Goal: Task Accomplishment & Management: Use online tool/utility

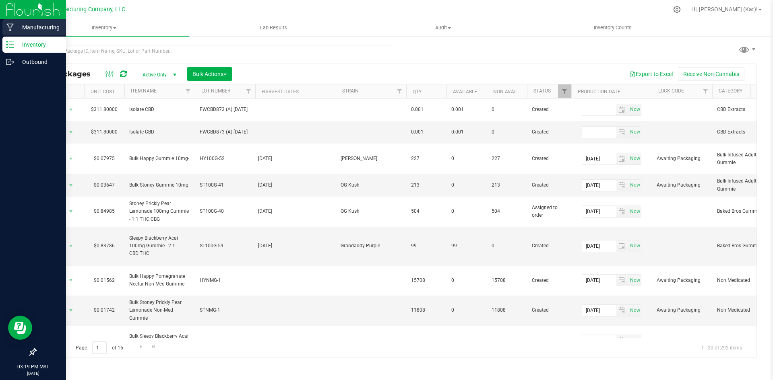
click at [28, 27] on p "Manufacturing" at bounding box center [38, 28] width 48 height 10
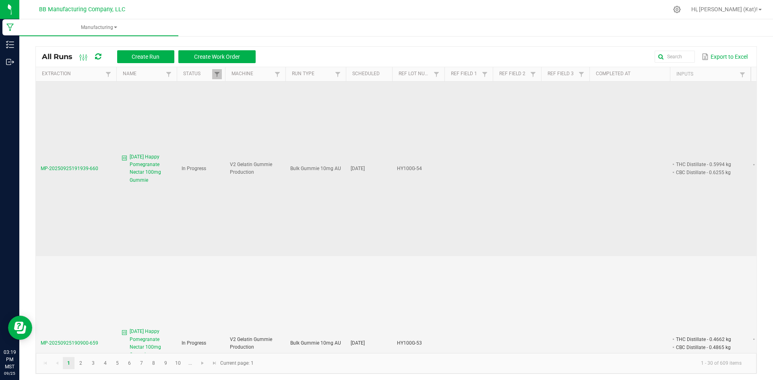
click at [156, 165] on span "[DATE] Happy Pomegranate Nectar 100mg Gummie" at bounding box center [151, 168] width 42 height 31
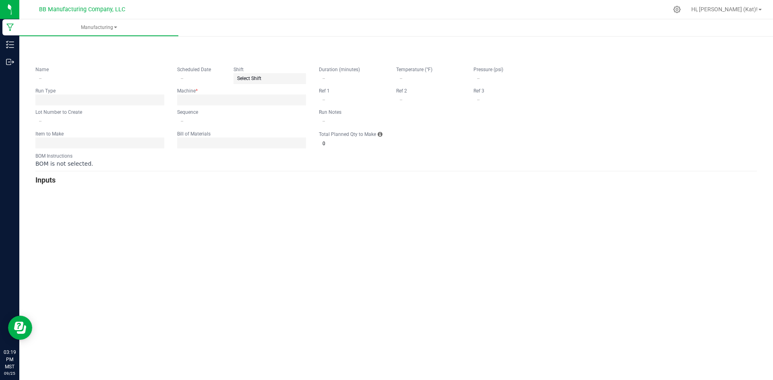
type input "[DATE] Happy Pomegranate Nectar 100mg Gummie"
type input "10/03/2025"
type input "HY100G-54"
type input "1"
type input "9"
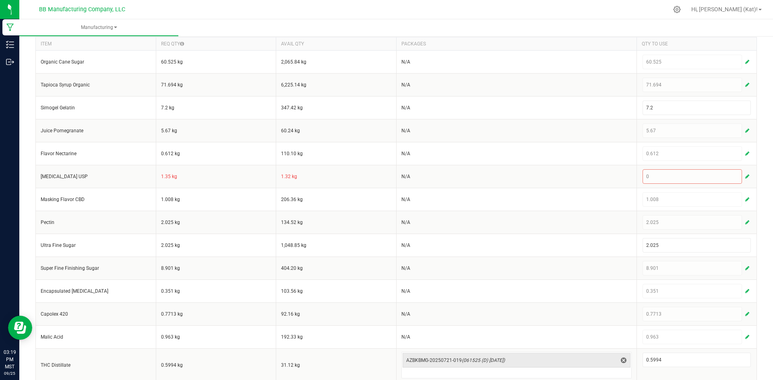
scroll to position [308, 0]
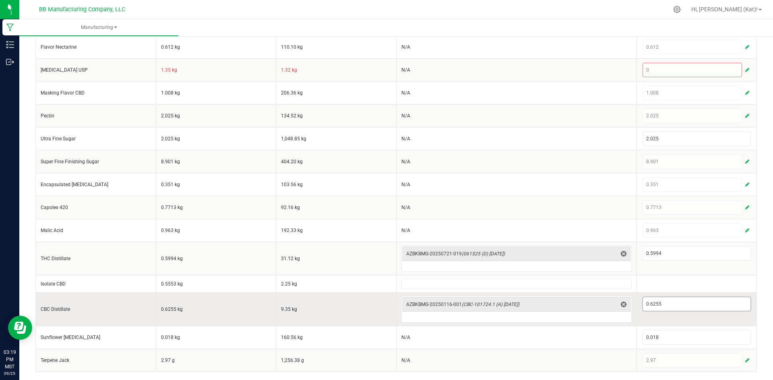
click at [654, 307] on input "0.6255" at bounding box center [697, 304] width 108 height 14
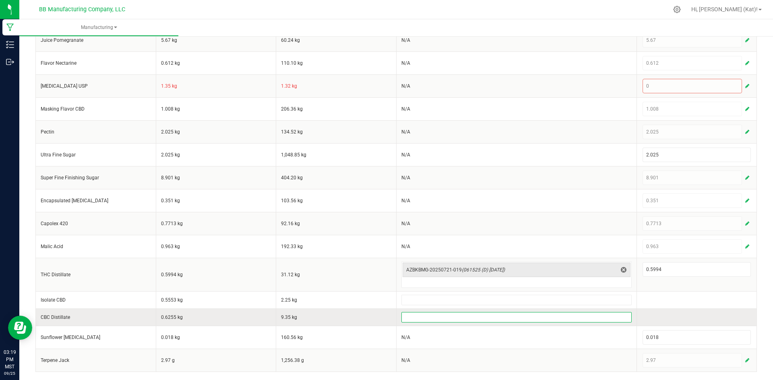
scroll to position [292, 0]
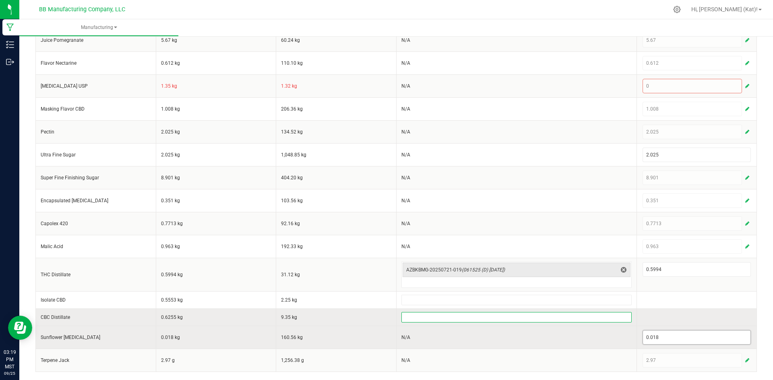
click at [645, 338] on input "0.018" at bounding box center [697, 338] width 108 height 14
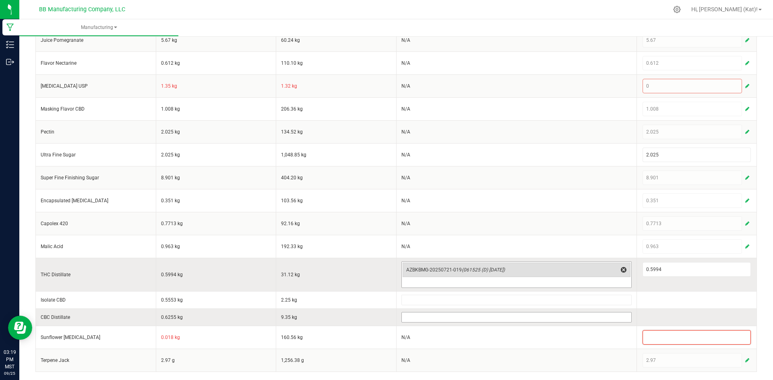
scroll to position [276, 0]
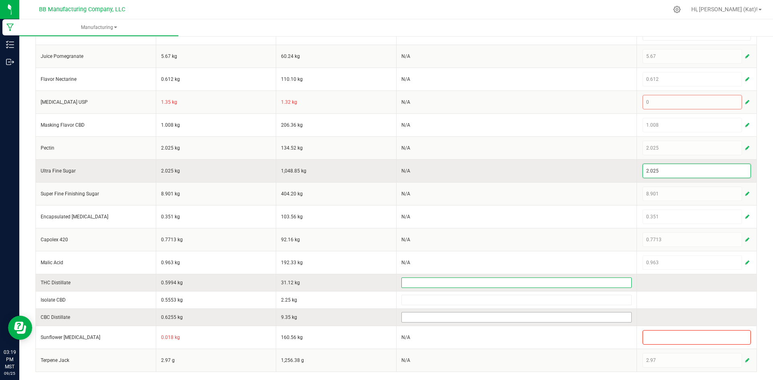
click at [674, 173] on input "2.025" at bounding box center [697, 171] width 108 height 14
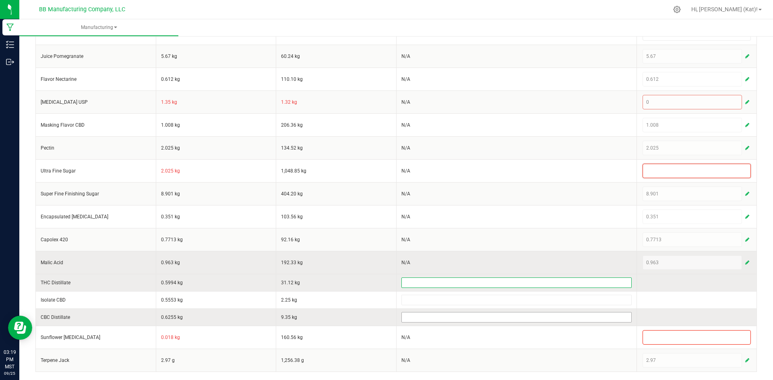
click at [743, 262] on button "button" at bounding box center [746, 263] width 7 height 10
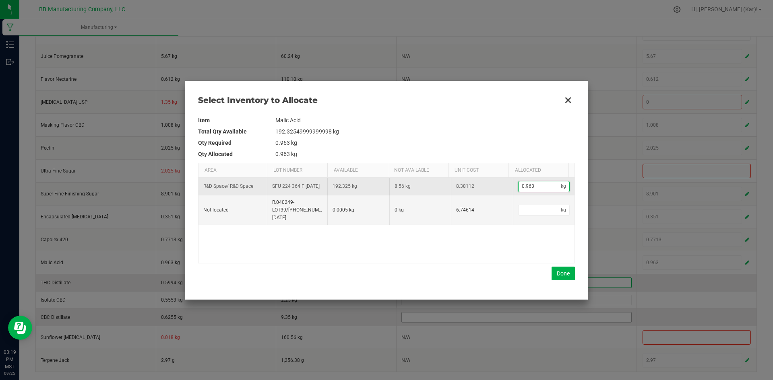
click at [544, 186] on input "0.963" at bounding box center [539, 187] width 43 height 10
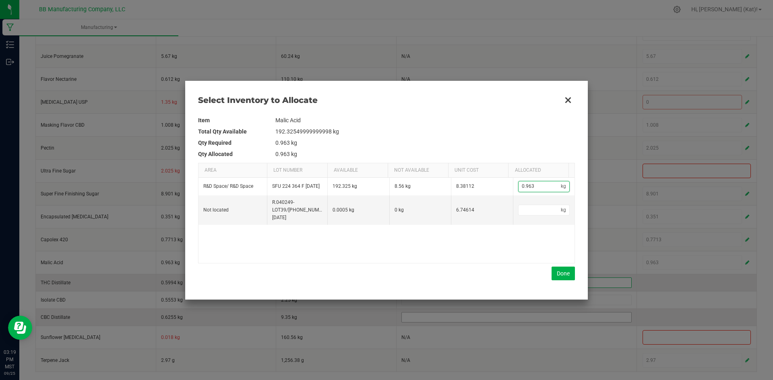
type input "0"
click at [564, 276] on button "Done" at bounding box center [562, 274] width 23 height 14
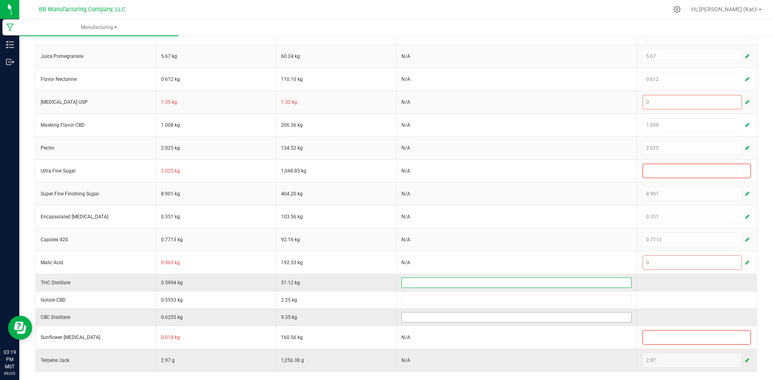
click at [743, 360] on button "button" at bounding box center [746, 361] width 7 height 10
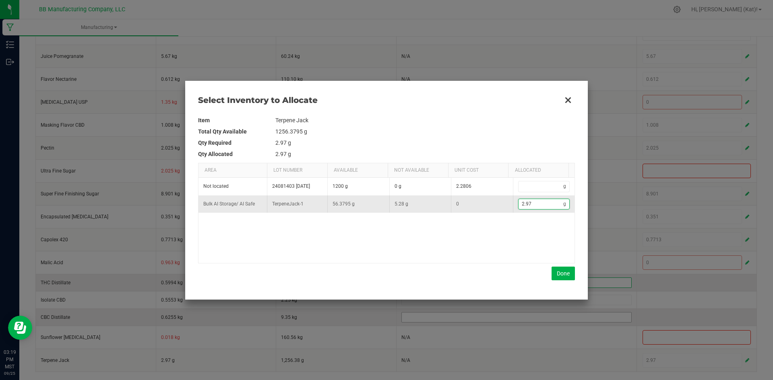
click at [544, 209] on input "2.97" at bounding box center [540, 204] width 45 height 10
type input "0"
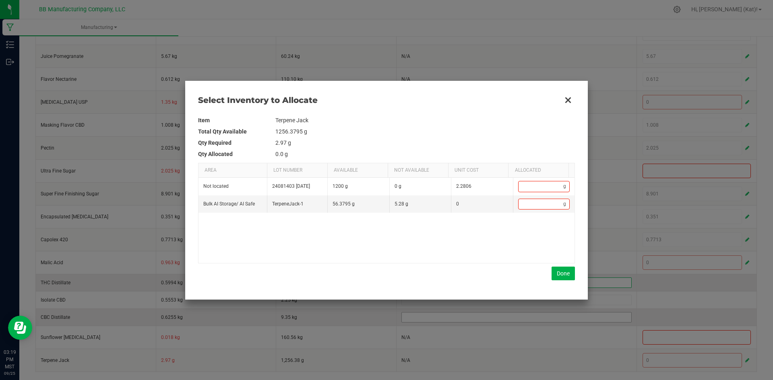
click at [562, 281] on div "Item Terpene Jack Total Qty Available 1256.3795 g Qty Required 2.97 g Qty Alloc…" at bounding box center [386, 197] width 377 height 179
click at [565, 276] on button "Done" at bounding box center [562, 274] width 23 height 14
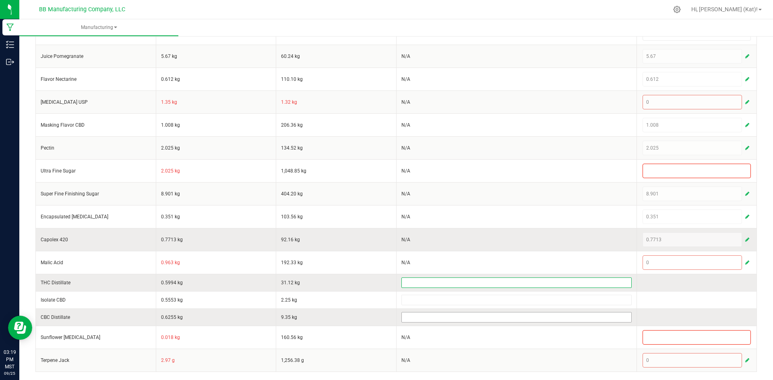
click at [745, 238] on span "button" at bounding box center [747, 240] width 4 height 6
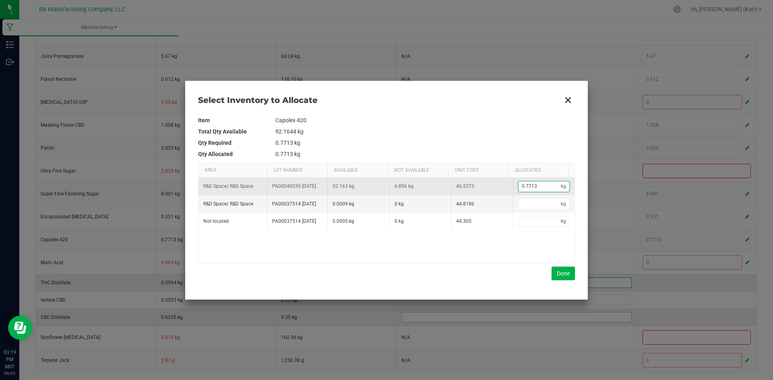
click at [550, 190] on input "0.7713" at bounding box center [539, 187] width 43 height 10
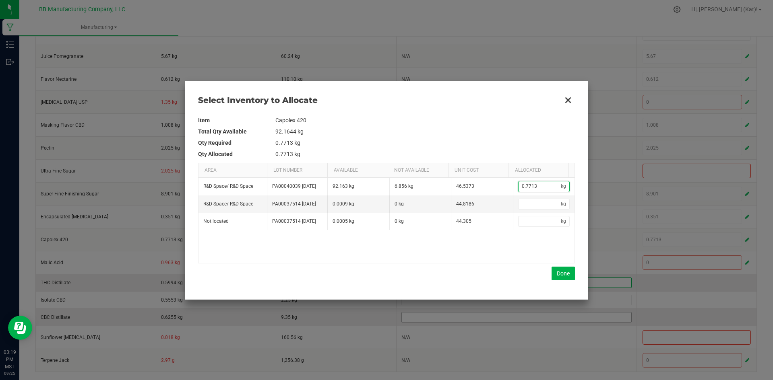
type input "0"
click at [565, 272] on button "Done" at bounding box center [562, 274] width 23 height 14
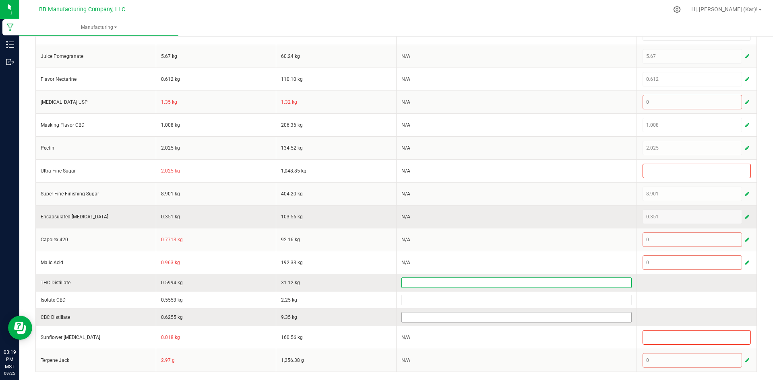
click at [745, 217] on span "button" at bounding box center [747, 217] width 4 height 6
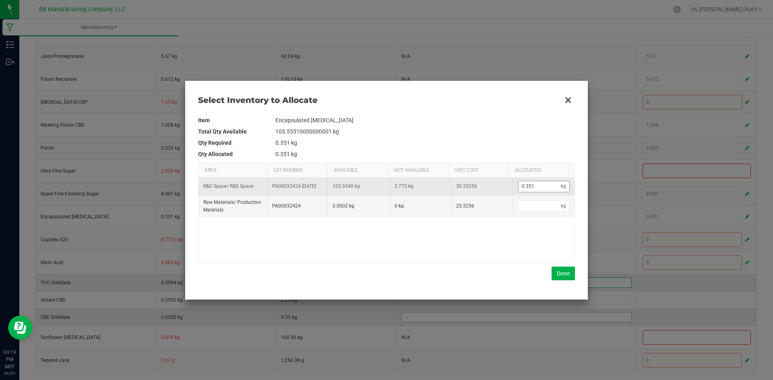
click at [551, 192] on input "0.351" at bounding box center [539, 187] width 43 height 10
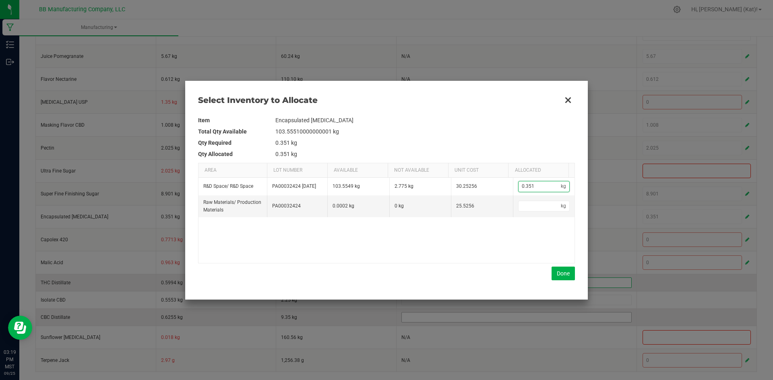
type input "0"
click at [564, 274] on button "Done" at bounding box center [562, 274] width 23 height 14
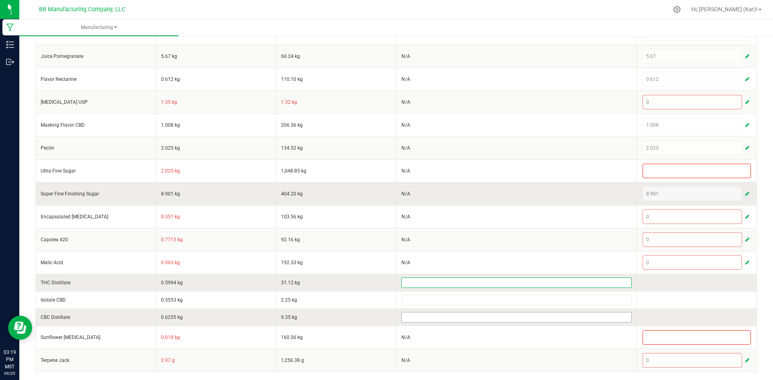
click at [745, 196] on span "button" at bounding box center [747, 194] width 4 height 6
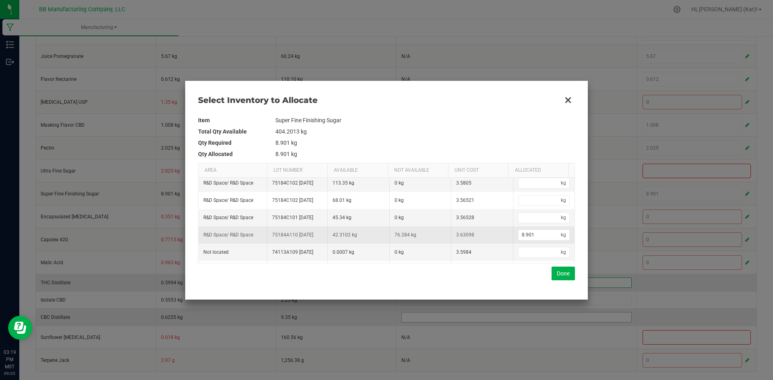
scroll to position [59, 0]
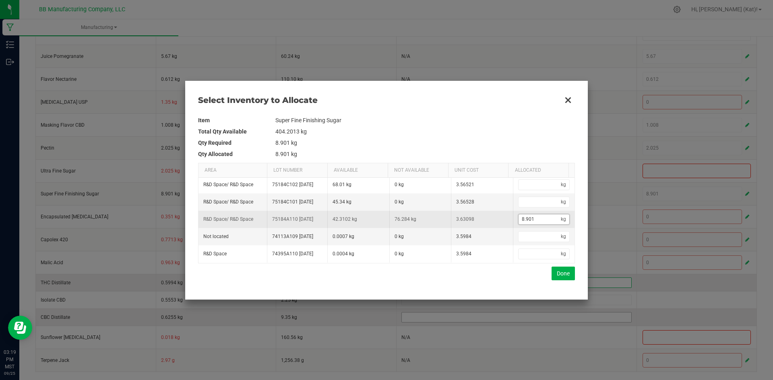
click at [541, 221] on input "8.901" at bounding box center [539, 220] width 43 height 10
type input "0"
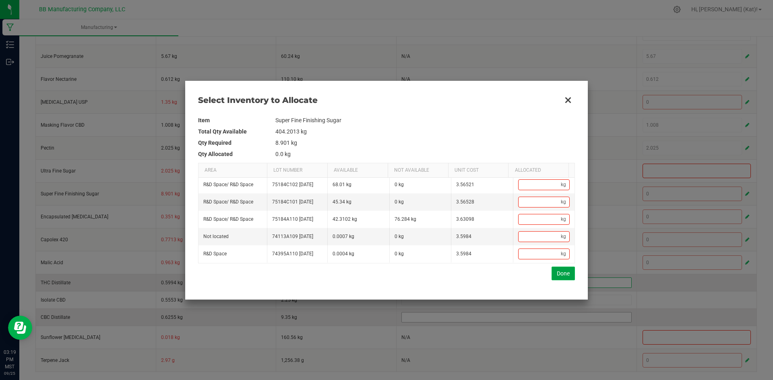
click at [567, 269] on button "Done" at bounding box center [562, 274] width 23 height 14
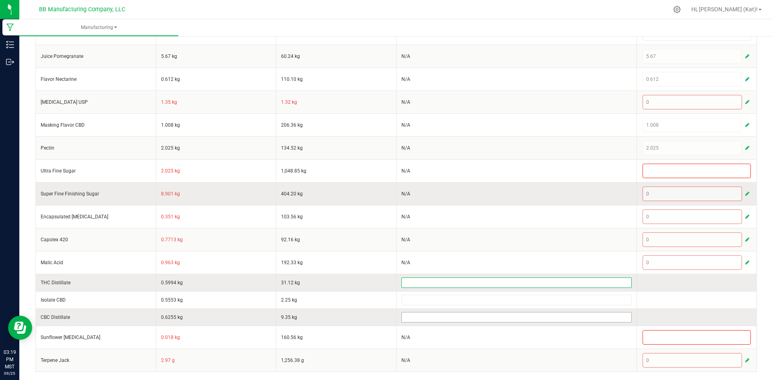
scroll to position [155, 0]
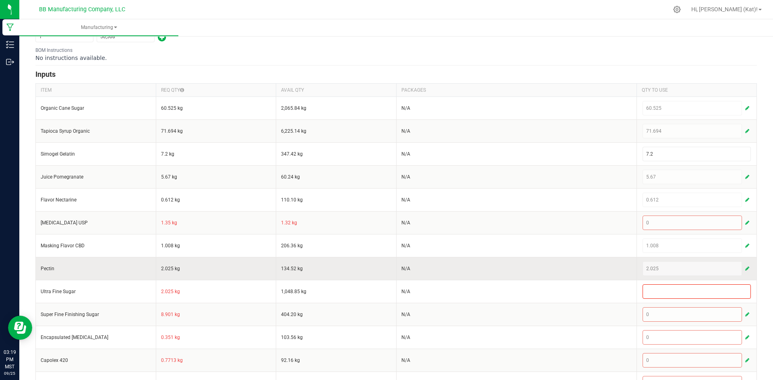
click at [743, 265] on button "button" at bounding box center [746, 269] width 7 height 10
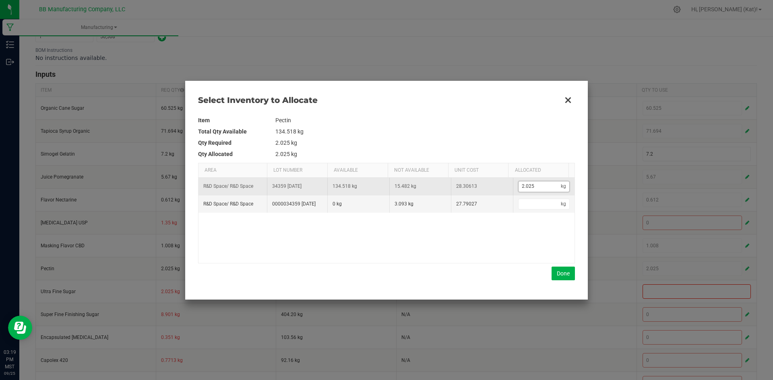
click at [533, 189] on input "2.025" at bounding box center [539, 187] width 43 height 10
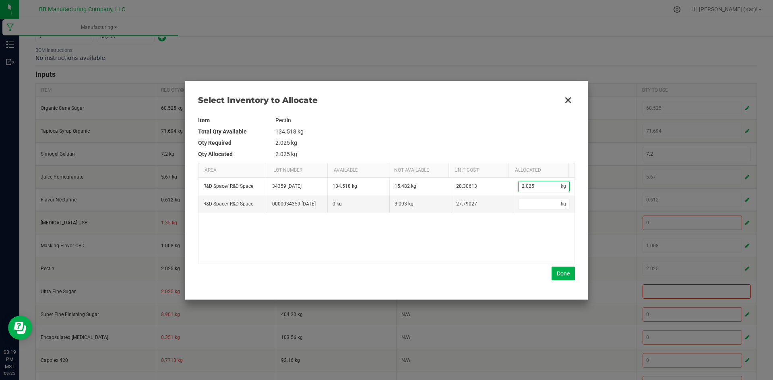
type input "0"
click at [561, 267] on button "Done" at bounding box center [562, 274] width 23 height 14
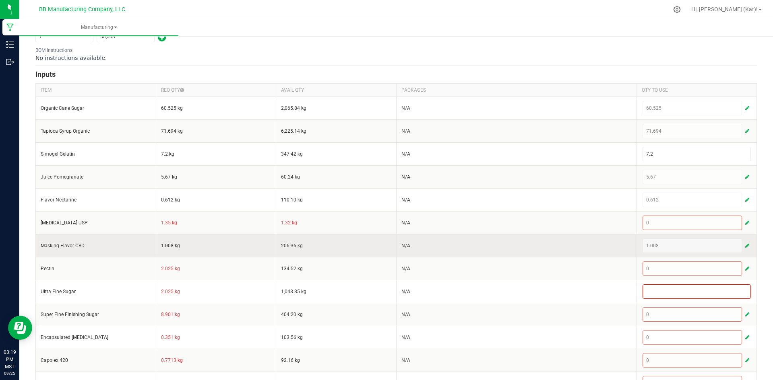
click at [745, 243] on span "button" at bounding box center [747, 246] width 4 height 6
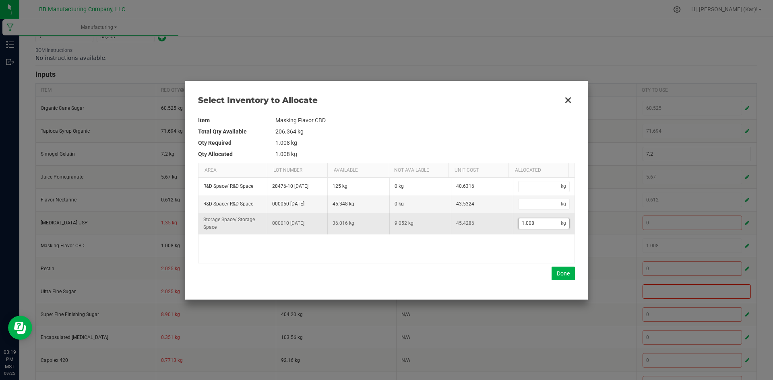
click at [542, 224] on input "1.008" at bounding box center [539, 224] width 43 height 10
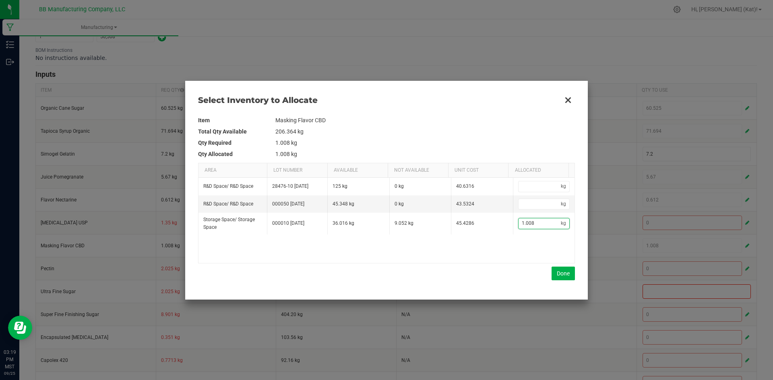
type input "0"
click at [562, 270] on button "Done" at bounding box center [562, 274] width 23 height 14
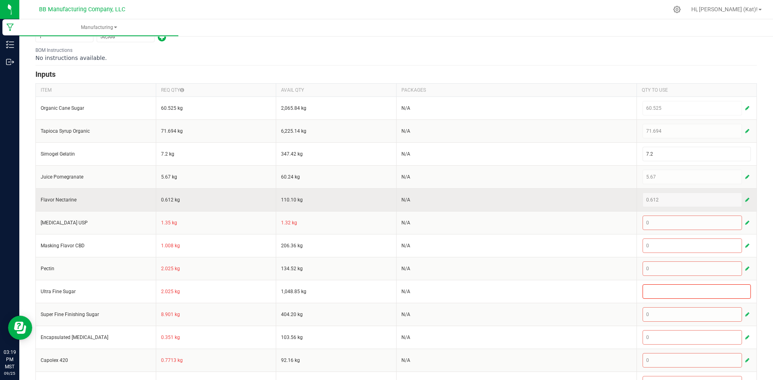
click at [743, 200] on button "button" at bounding box center [746, 200] width 7 height 10
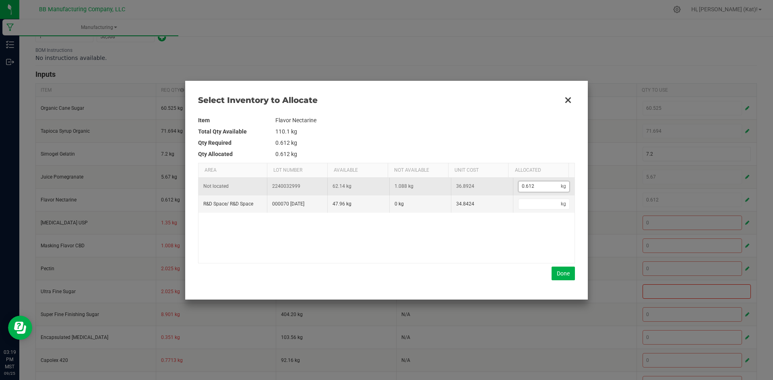
click at [543, 184] on input "0.612" at bounding box center [539, 187] width 43 height 10
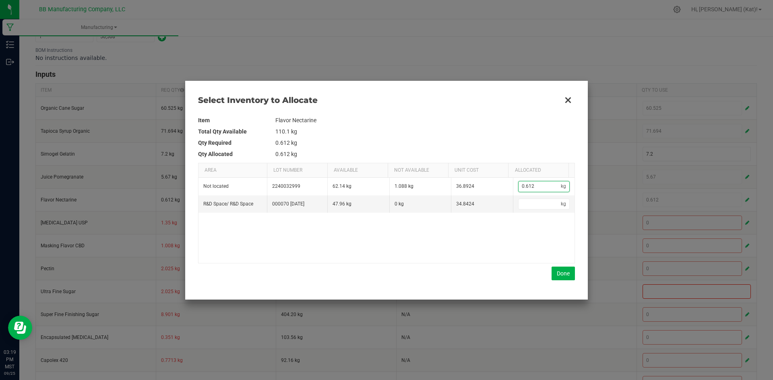
type input "0"
click at [559, 271] on button "Done" at bounding box center [562, 274] width 23 height 14
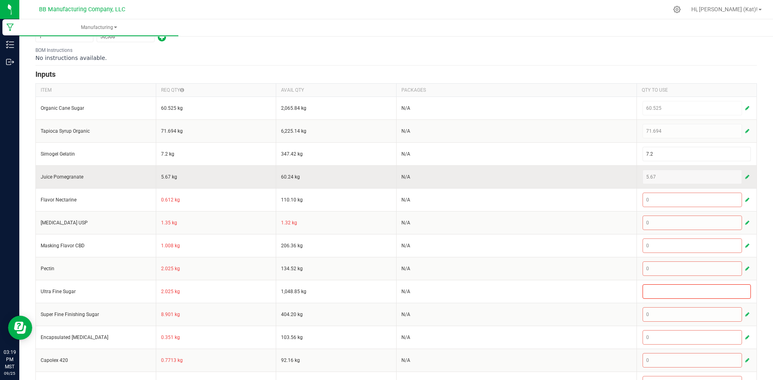
click at [745, 179] on span "button" at bounding box center [747, 177] width 4 height 6
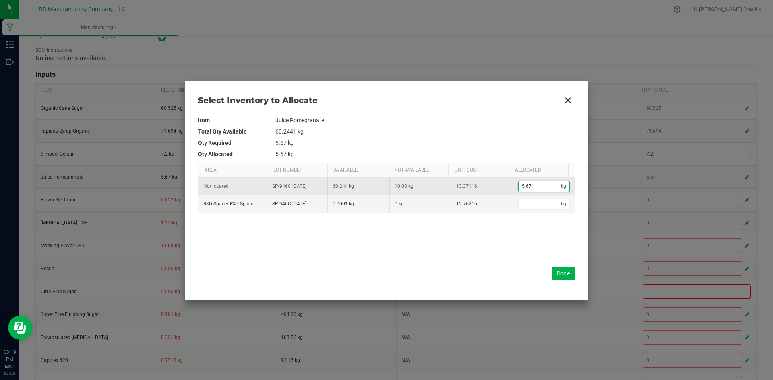
click at [528, 188] on input "5.67" at bounding box center [539, 187] width 43 height 10
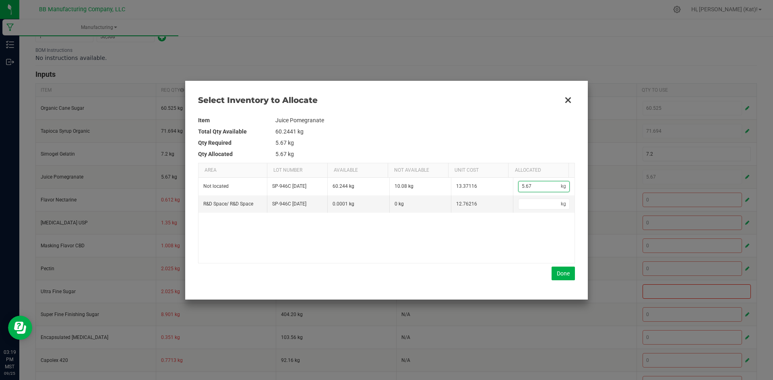
type input "0"
click at [563, 274] on button "Done" at bounding box center [562, 274] width 23 height 14
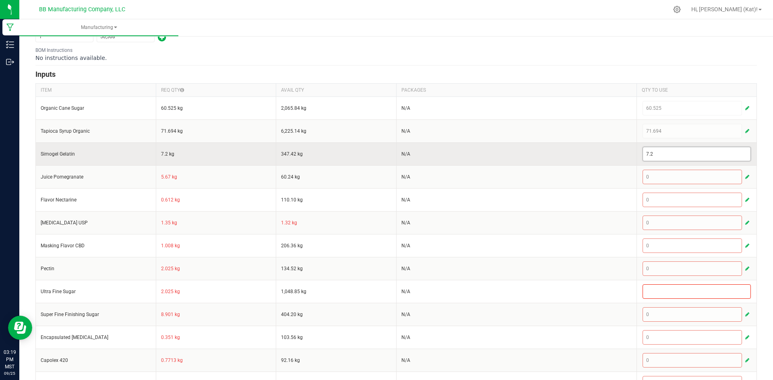
click at [713, 156] on input "7.2" at bounding box center [697, 154] width 108 height 14
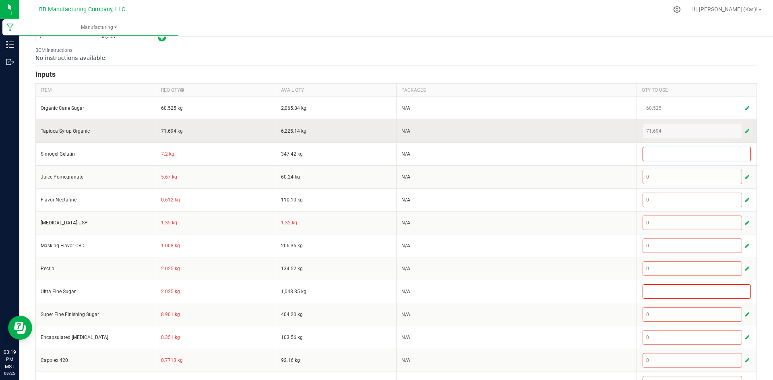
click at [745, 132] on span "button" at bounding box center [747, 131] width 4 height 6
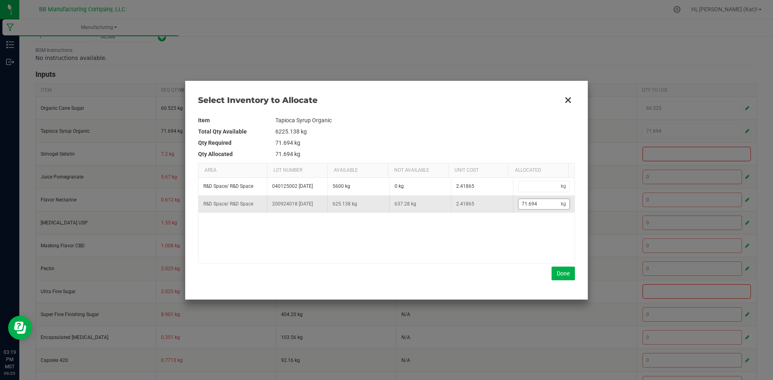
click at [529, 201] on input "71.694" at bounding box center [539, 204] width 43 height 10
type input "0"
click at [557, 267] on button "Done" at bounding box center [562, 274] width 23 height 14
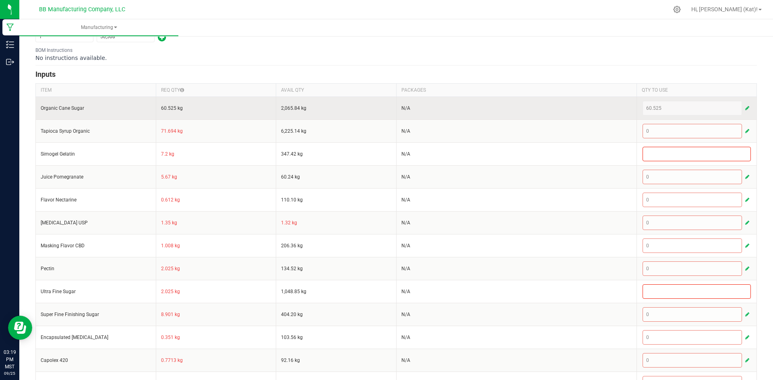
click at [743, 110] on button "button" at bounding box center [746, 108] width 7 height 10
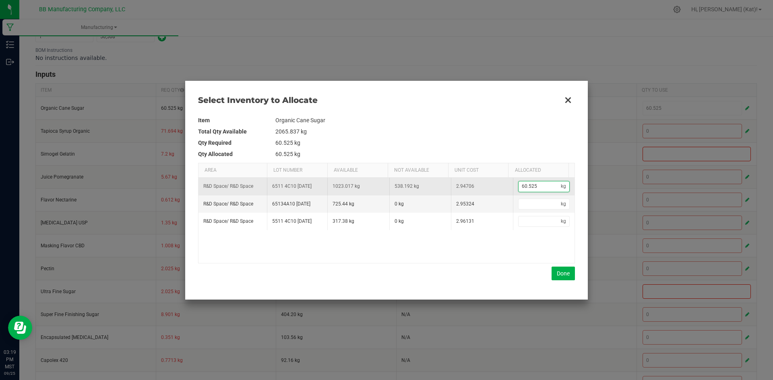
click at [523, 185] on input "60.525" at bounding box center [539, 187] width 43 height 10
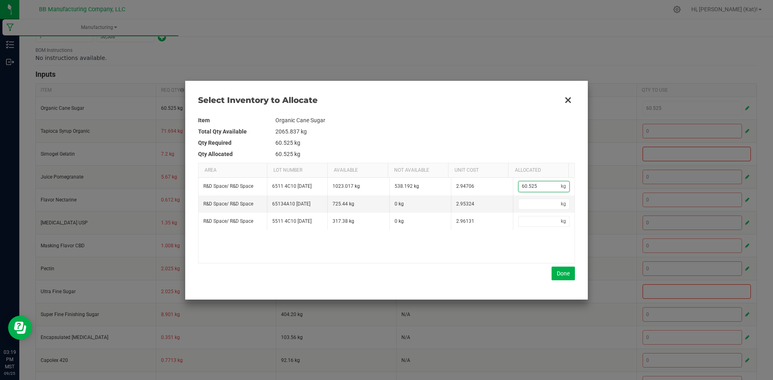
type input "0"
click at [561, 274] on button "Done" at bounding box center [562, 274] width 23 height 14
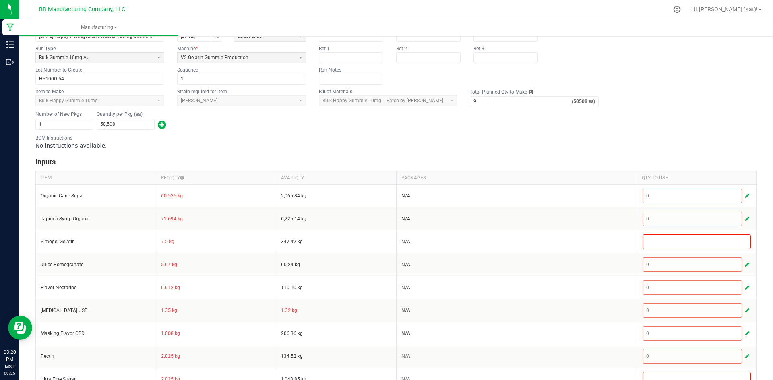
scroll to position [0, 0]
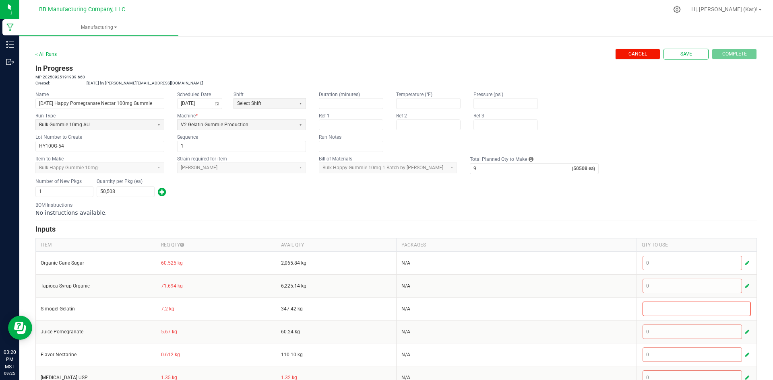
click at [619, 57] on button "Cancel" at bounding box center [637, 54] width 45 height 11
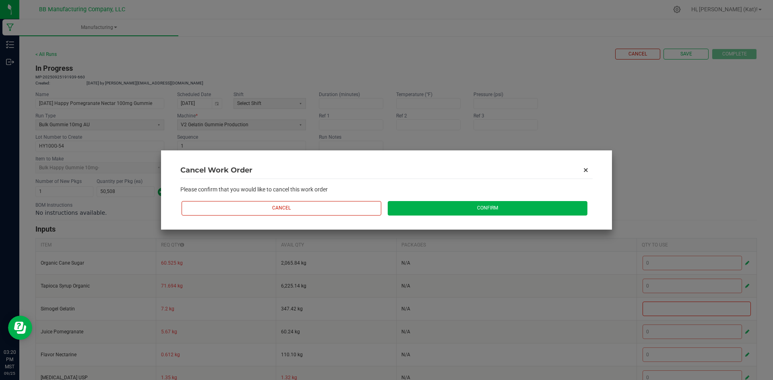
click at [451, 210] on button "Confirm" at bounding box center [488, 208] width 200 height 14
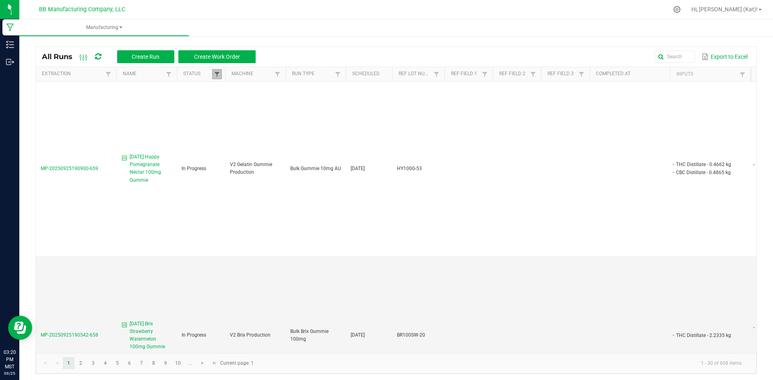
click at [219, 72] on span at bounding box center [217, 74] width 6 height 6
